Goal: Transaction & Acquisition: Download file/media

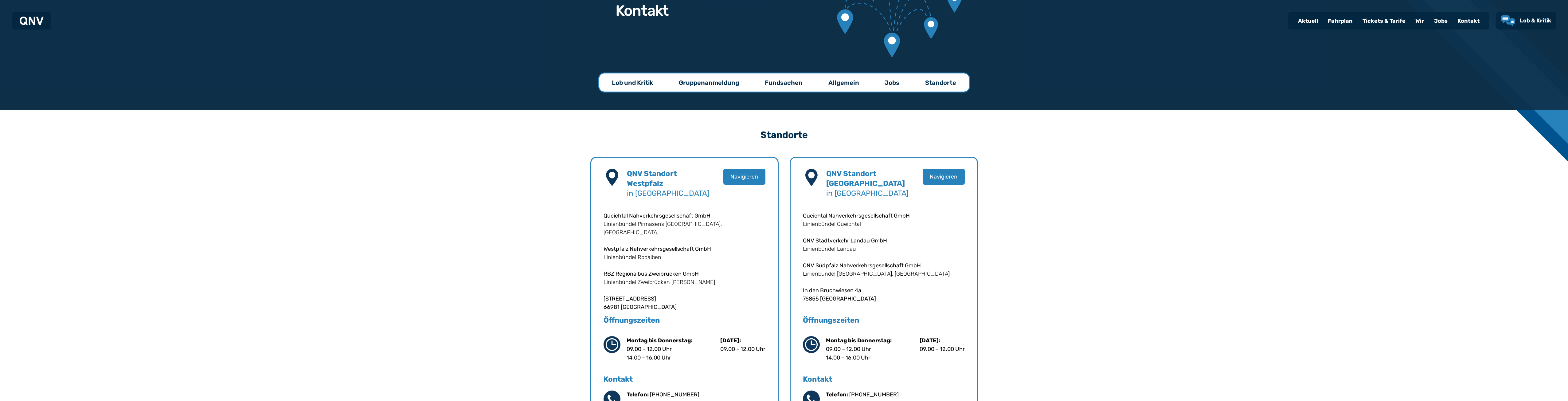
scroll to position [23, 0]
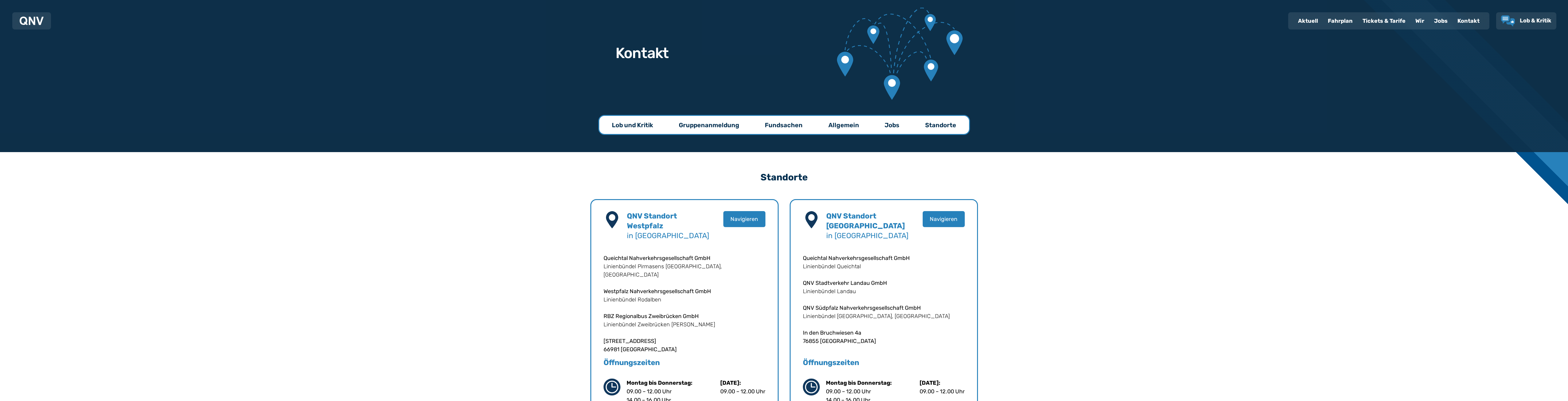
click at [1312, 20] on div "Aktuell" at bounding box center [1307, 20] width 30 height 16
select select "*"
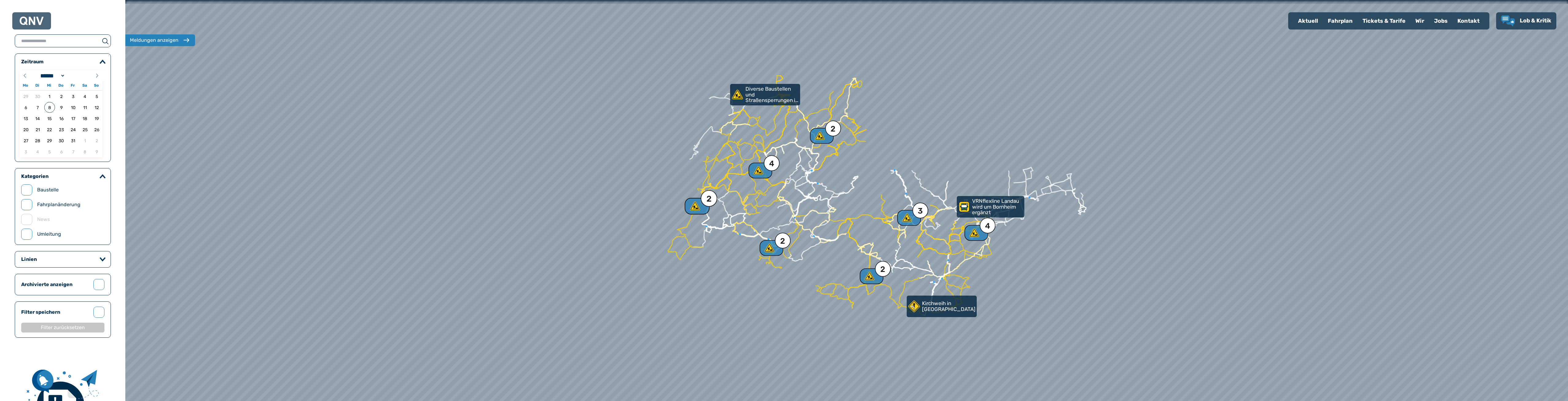
click at [695, 207] on use at bounding box center [695, 206] width 10 height 9
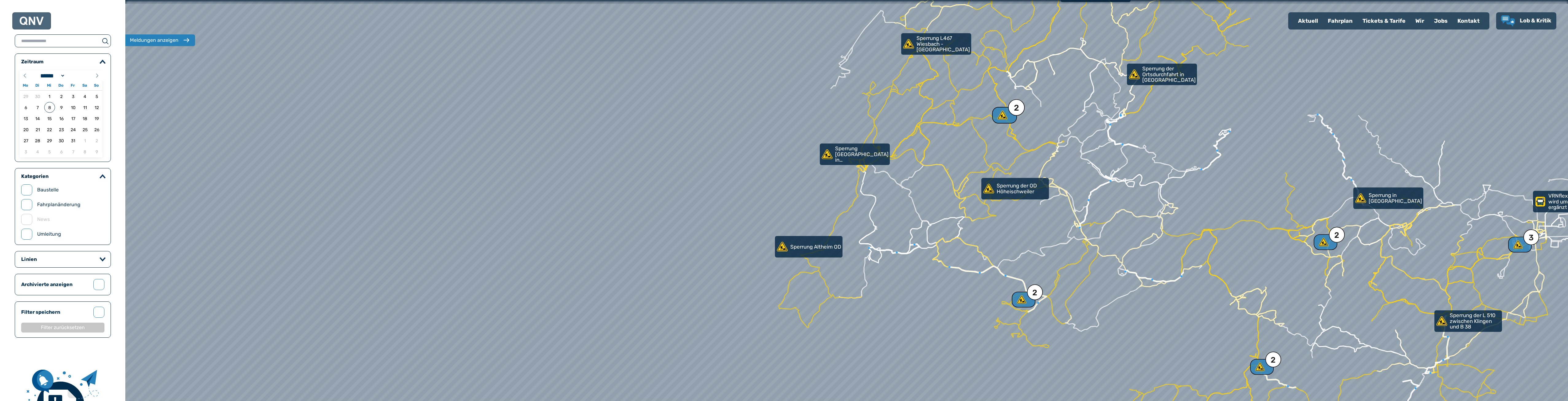
click at [1000, 117] on use at bounding box center [1003, 115] width 10 height 9
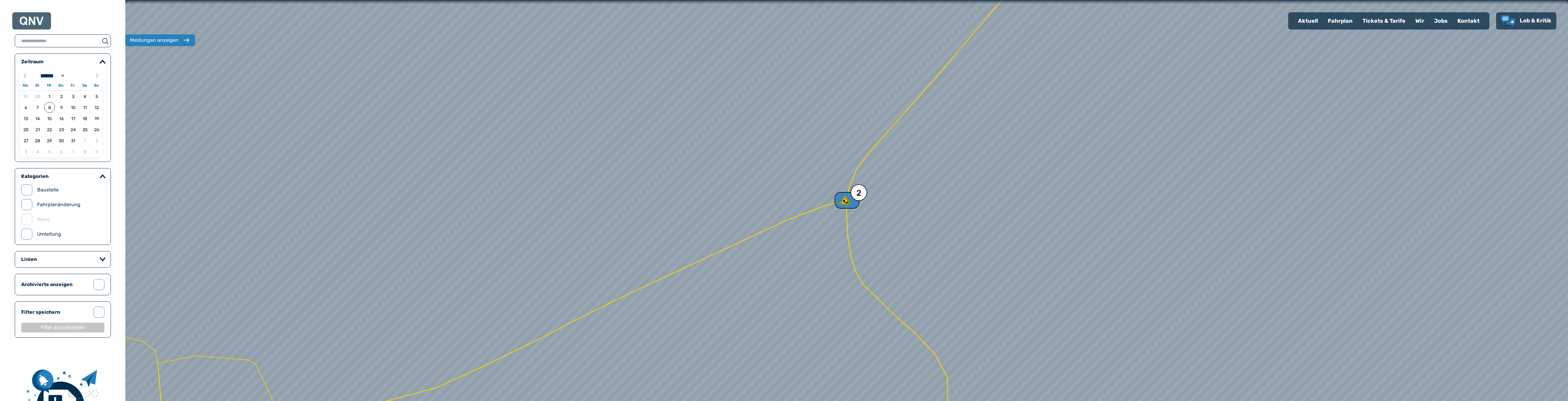
click at [859, 193] on div "2" at bounding box center [859, 193] width 5 height 8
click at [852, 215] on p "Sperrung der L 466 zwischen [GEOGRAPHIC_DATA] und [GEOGRAPHIC_DATA] 2. Bauabsch…" at bounding box center [855, 213] width 56 height 18
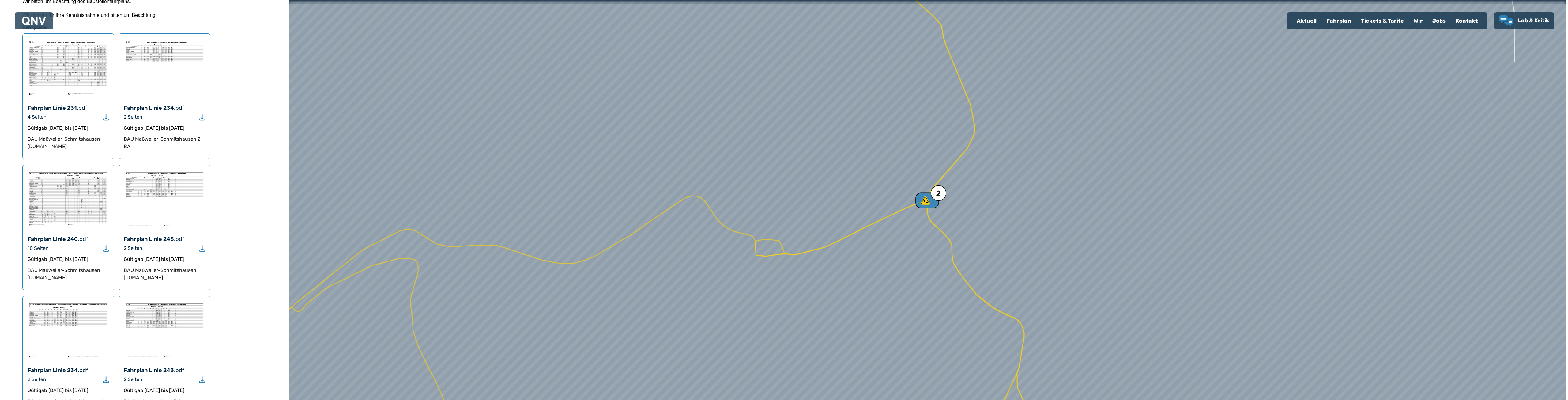
scroll to position [253, 0]
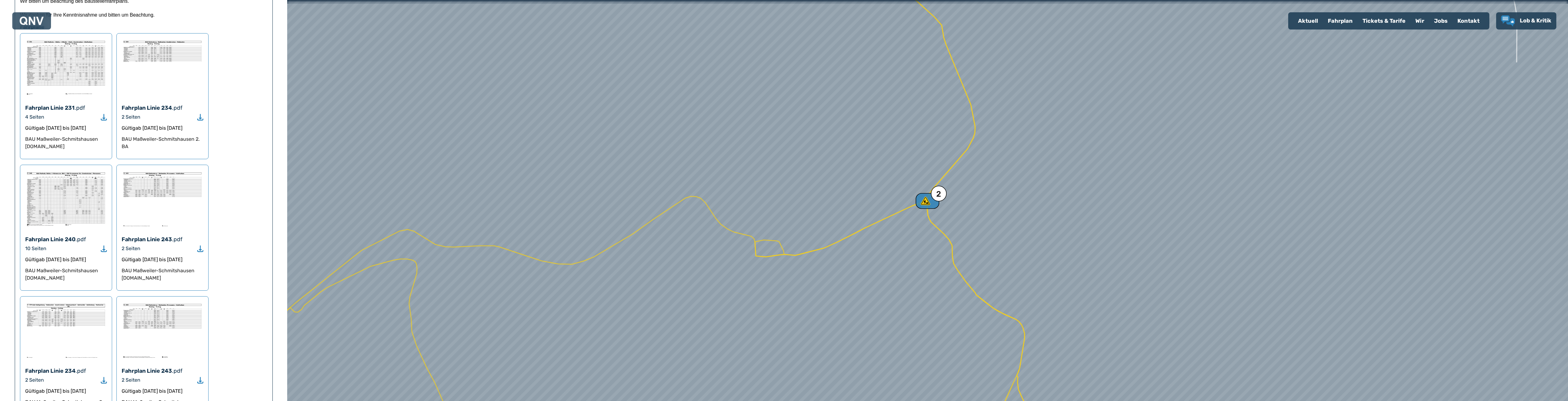
click at [161, 235] on div "Fahrplan Linie 243" at bounding box center [147, 239] width 50 height 9
click at [201, 246] on use "Download" at bounding box center [201, 249] width 6 height 6
click at [161, 170] on img at bounding box center [162, 199] width 81 height 58
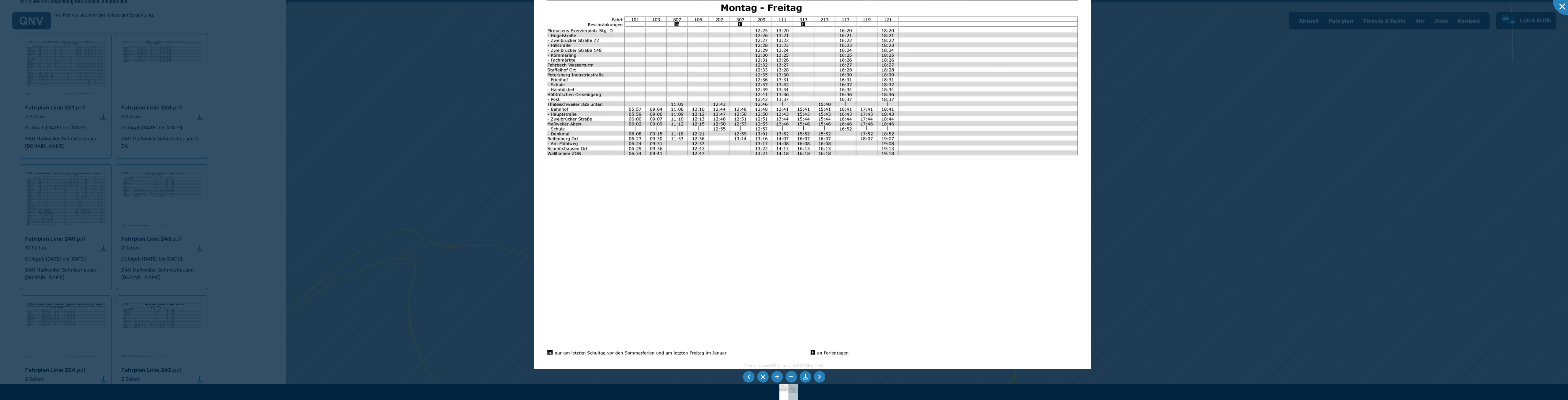
click at [796, 394] on img at bounding box center [793, 392] width 22 height 15
